Goal: Task Accomplishment & Management: Manage account settings

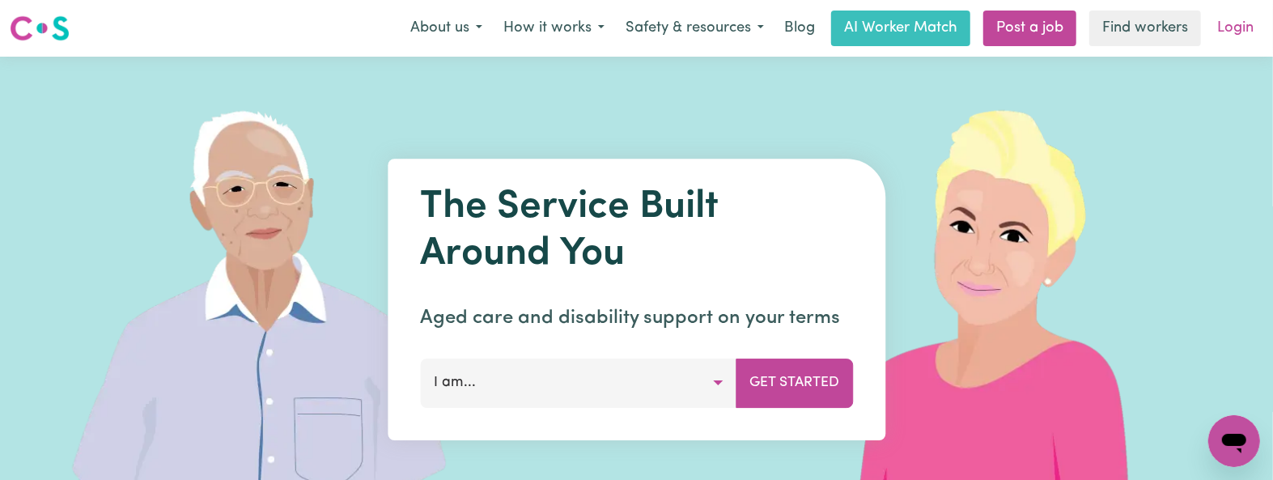
click at [1237, 24] on link "Login" at bounding box center [1235, 29] width 56 height 36
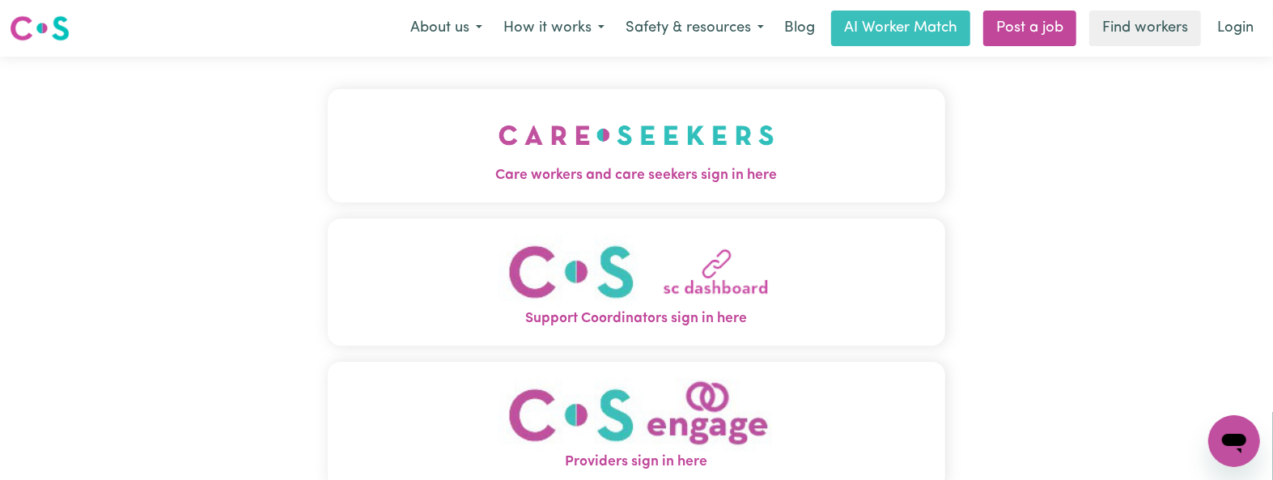
click at [613, 186] on button "Care workers and care seekers sign in here" at bounding box center [636, 145] width 617 height 113
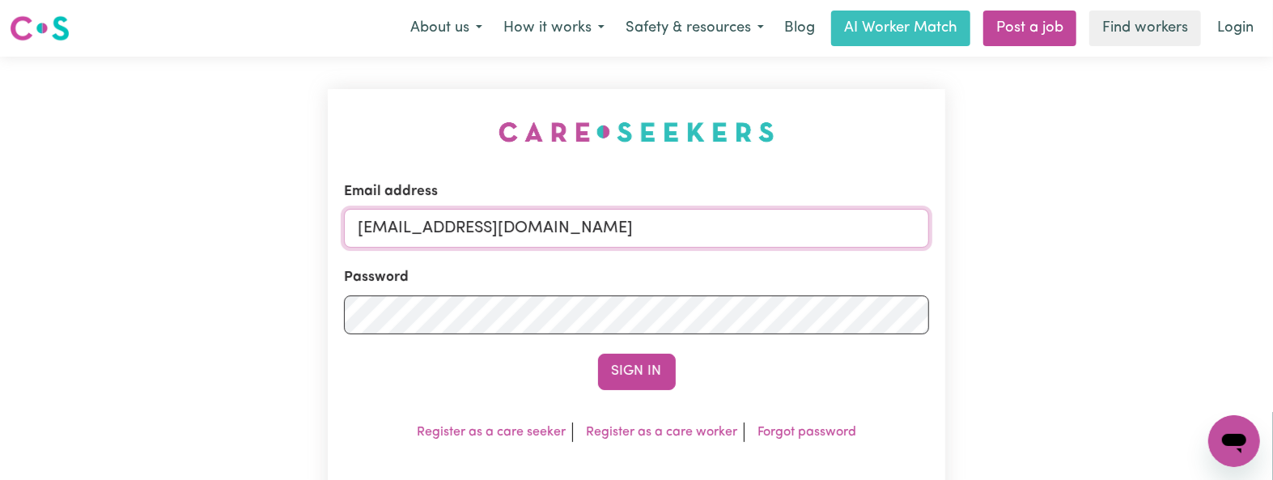
click at [512, 244] on input "[EMAIL_ADDRESS][DOMAIN_NAME]" at bounding box center [636, 228] width 585 height 39
drag, startPoint x: 440, startPoint y: 223, endPoint x: 1067, endPoint y: 223, distance: 626.4
click at [1067, 223] on div "Email address Superuser~[EMAIL_ADDRESS][DOMAIN_NAME] Password Sign In Register …" at bounding box center [636, 319] width 1273 height 524
click at [579, 361] on div "Sign In" at bounding box center [636, 372] width 585 height 36
click at [657, 379] on button "Sign In" at bounding box center [637, 372] width 78 height 36
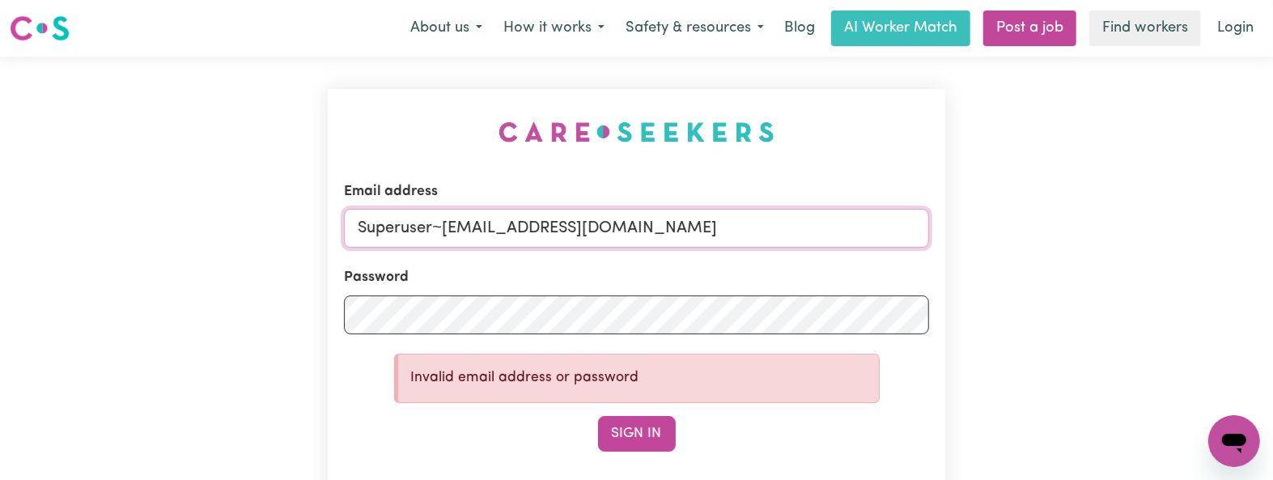
paste input "[PERSON_NAME][EMAIL_ADDRESS][PERSON_NAME][DOMAIN_NAME]"
drag, startPoint x: 441, startPoint y: 224, endPoint x: 832, endPoint y: 224, distance: 390.9
click at [832, 224] on input "Superuser~[EMAIL_ADDRESS][DOMAIN_NAME]" at bounding box center [636, 228] width 585 height 39
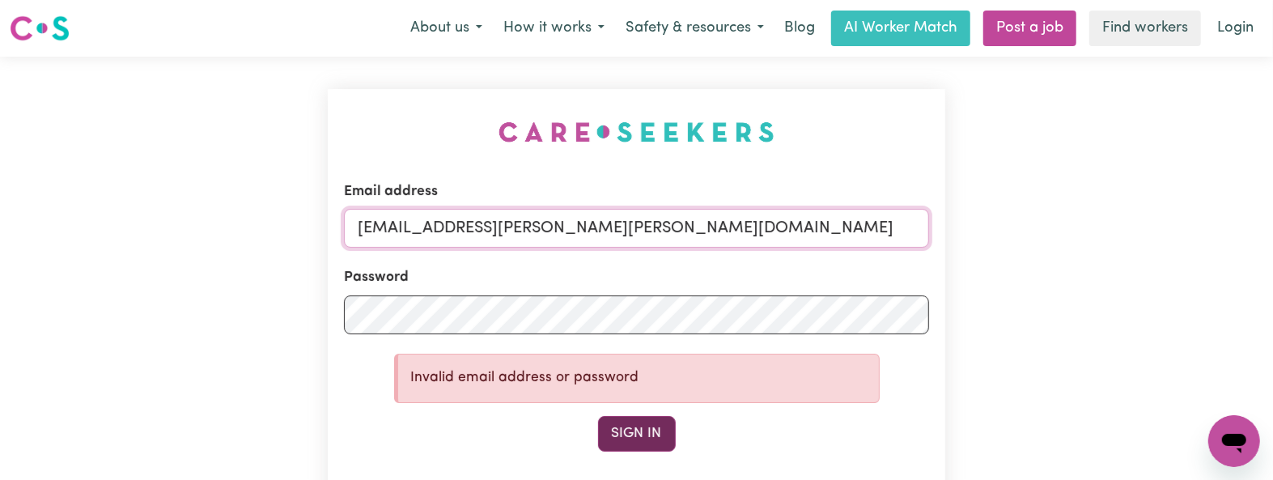
type input "[EMAIL_ADDRESS][PERSON_NAME][PERSON_NAME][DOMAIN_NAME]"
click at [619, 441] on button "Sign In" at bounding box center [637, 434] width 78 height 36
